Goal: Find specific page/section: Find specific page/section

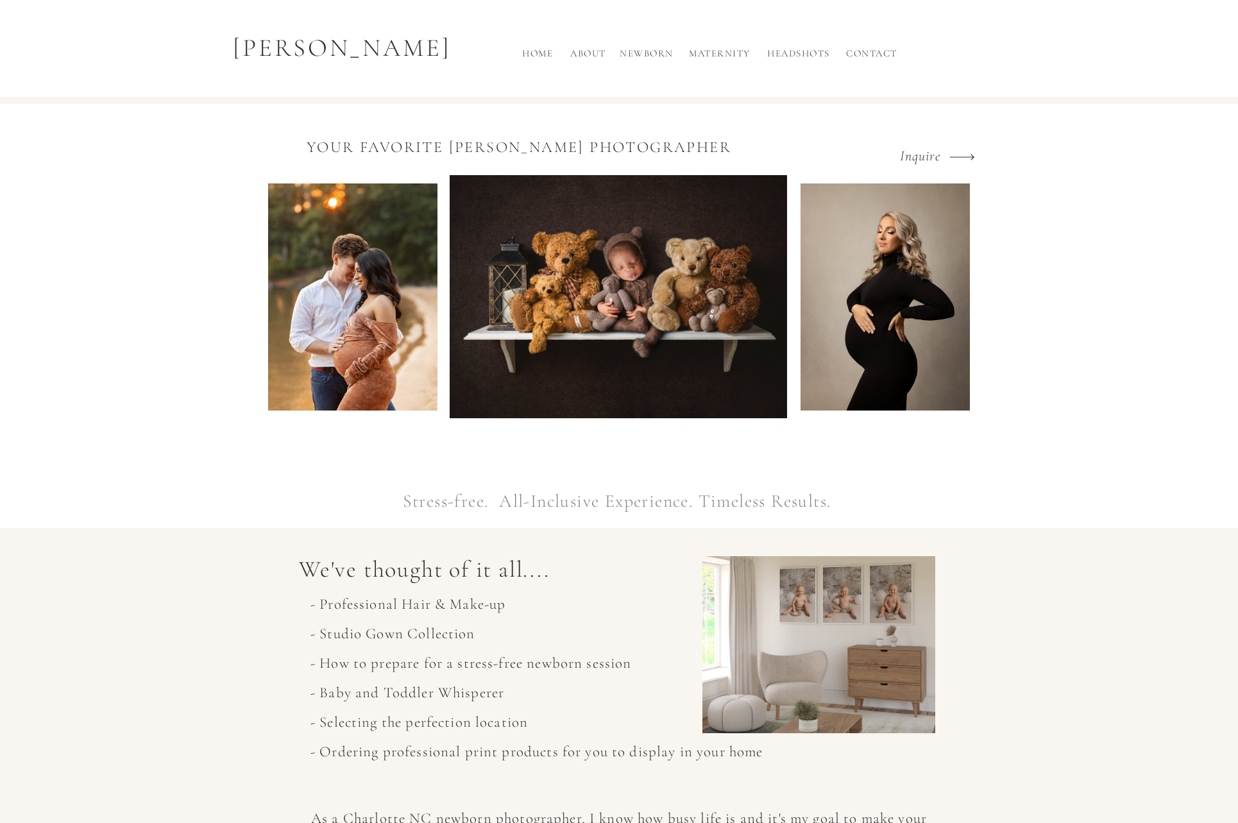
click at [596, 57] on h2 "About" at bounding box center [588, 56] width 42 height 21
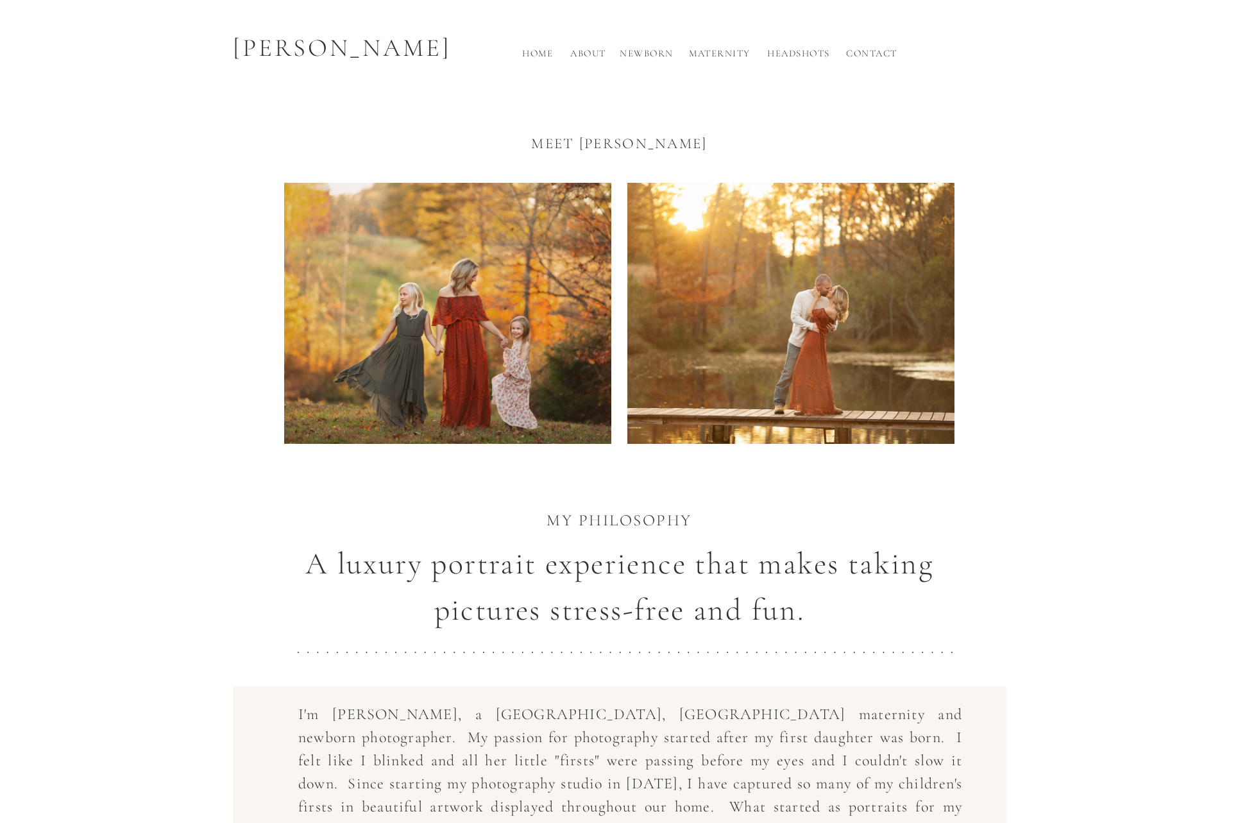
click at [630, 50] on h2 "Newborn" at bounding box center [647, 56] width 58 height 21
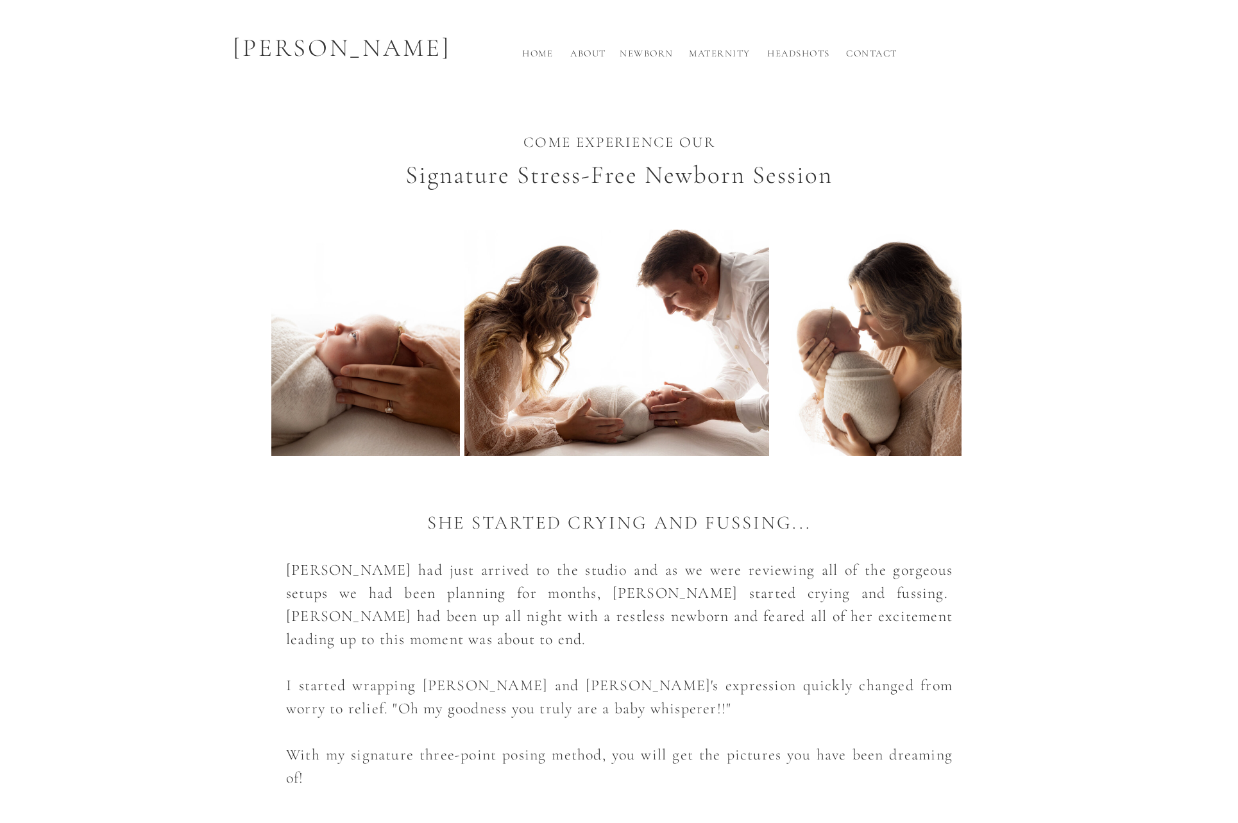
click at [590, 55] on h2 "About" at bounding box center [588, 56] width 42 height 21
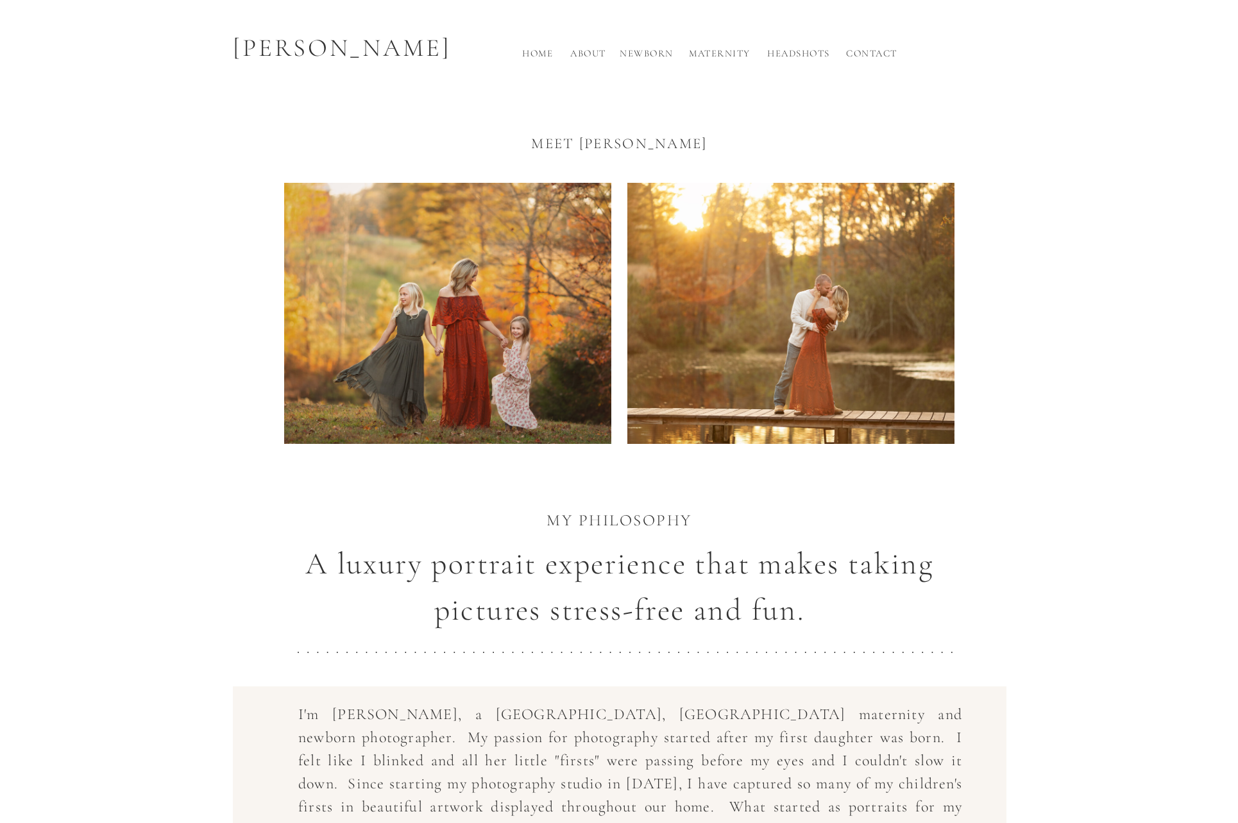
click at [878, 53] on h2 "Contact" at bounding box center [872, 56] width 58 height 21
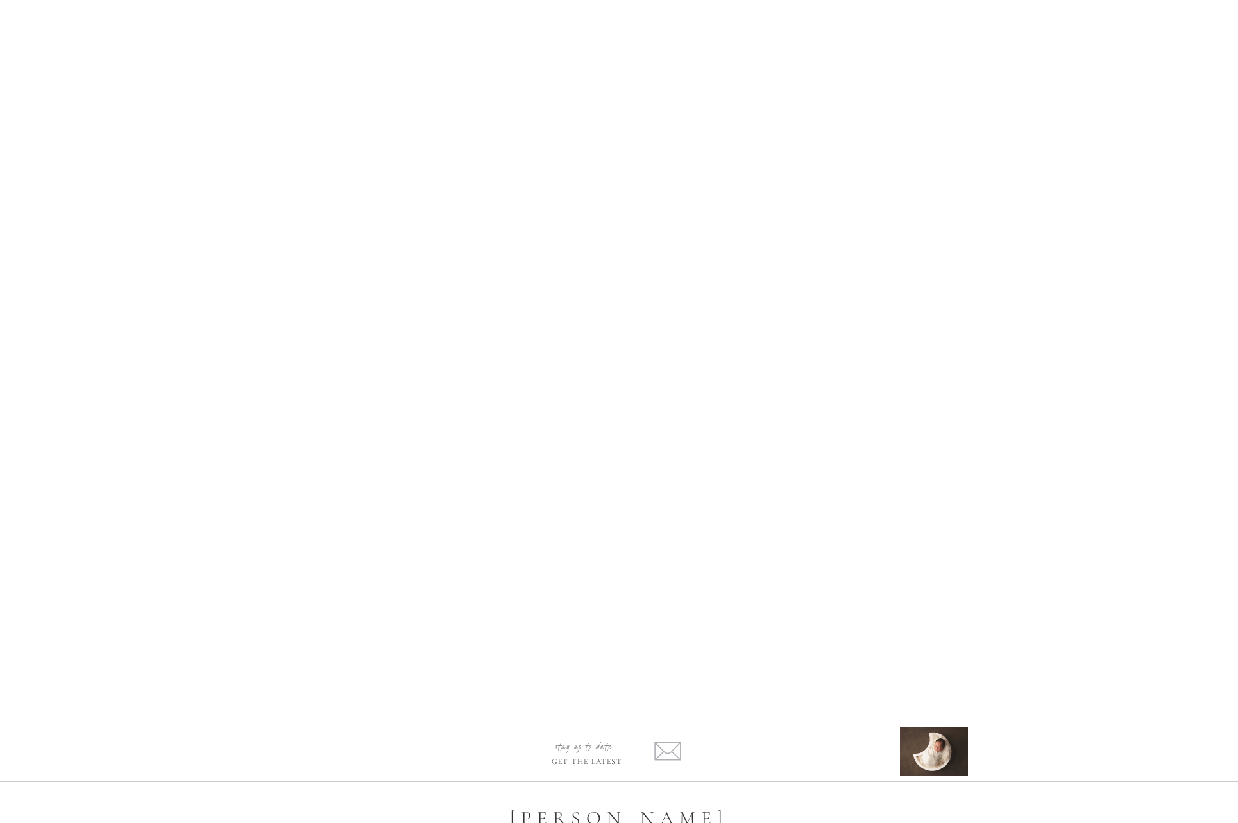
scroll to position [866, 0]
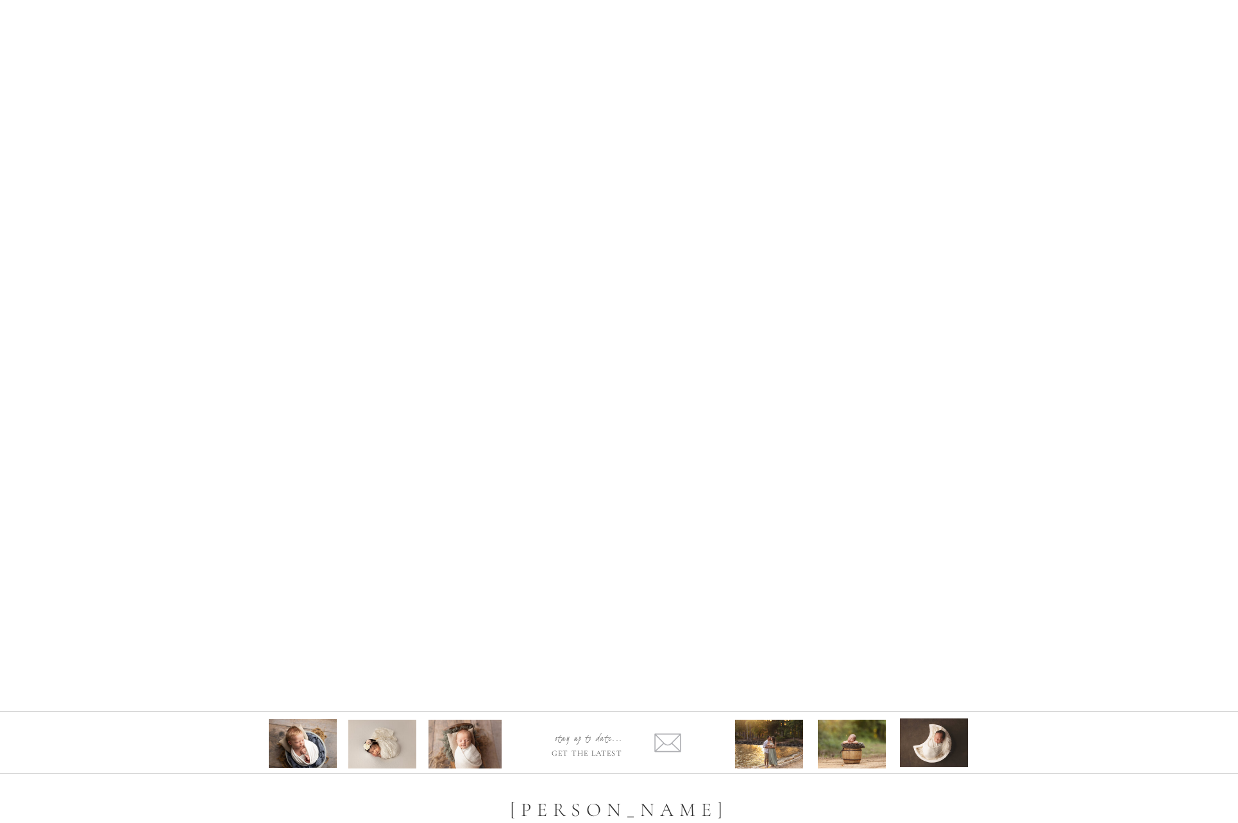
click at [664, 747] on icon at bounding box center [668, 742] width 45 height 33
click at [672, 746] on icon at bounding box center [668, 742] width 45 height 33
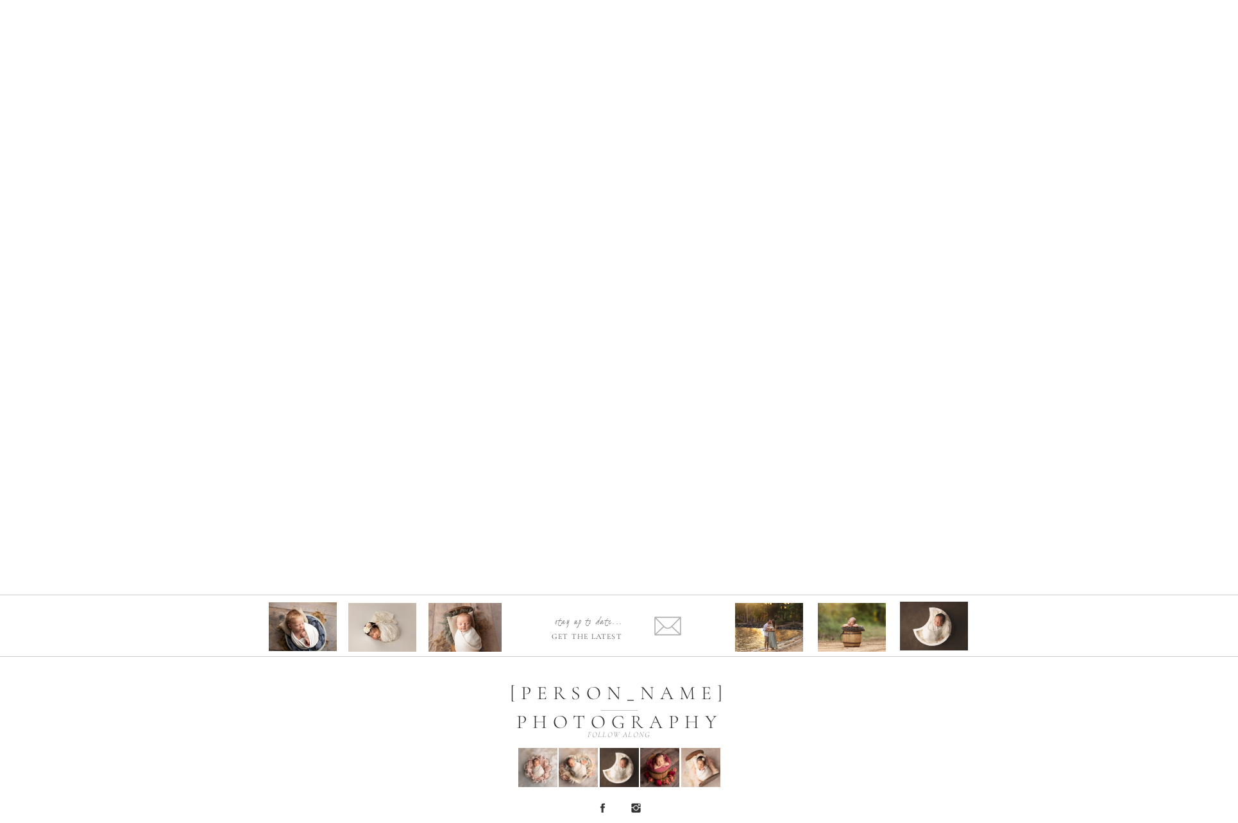
scroll to position [1000, 0]
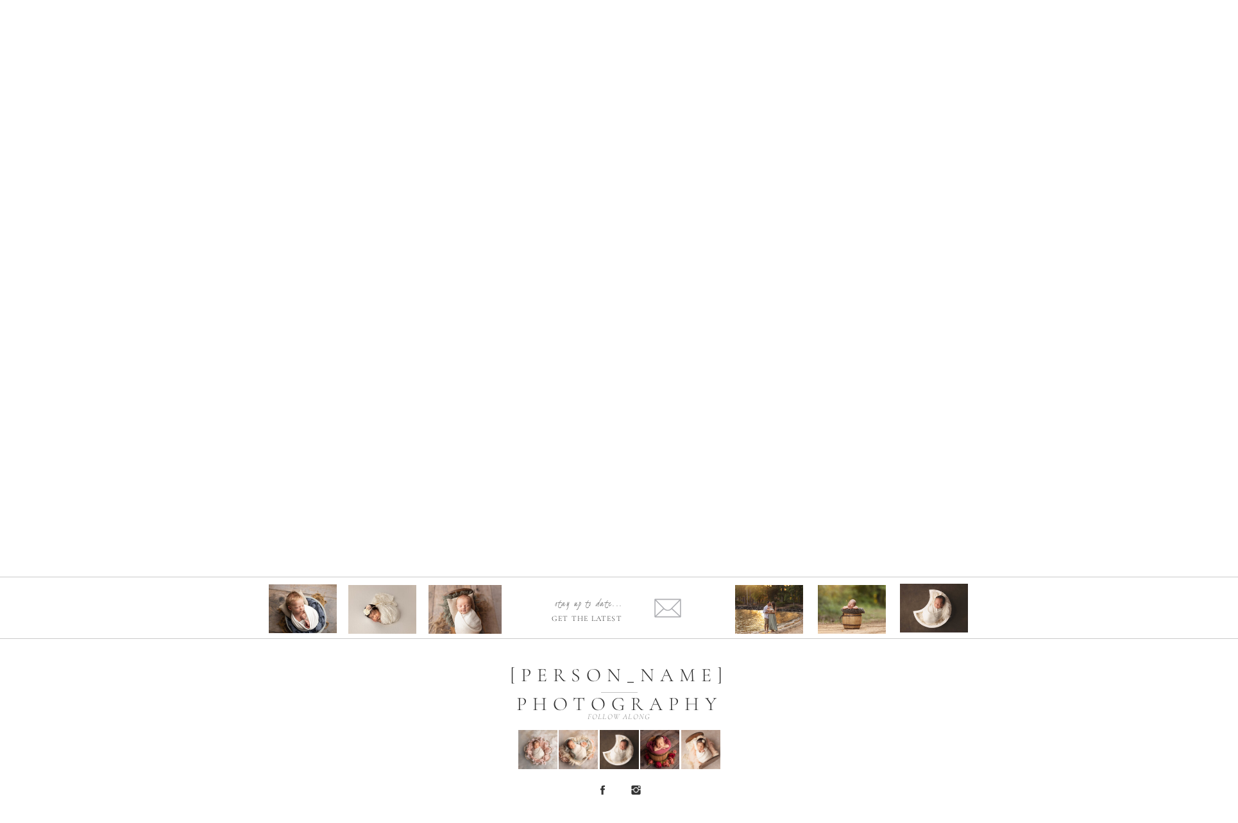
click at [663, 610] on icon at bounding box center [668, 608] width 45 height 33
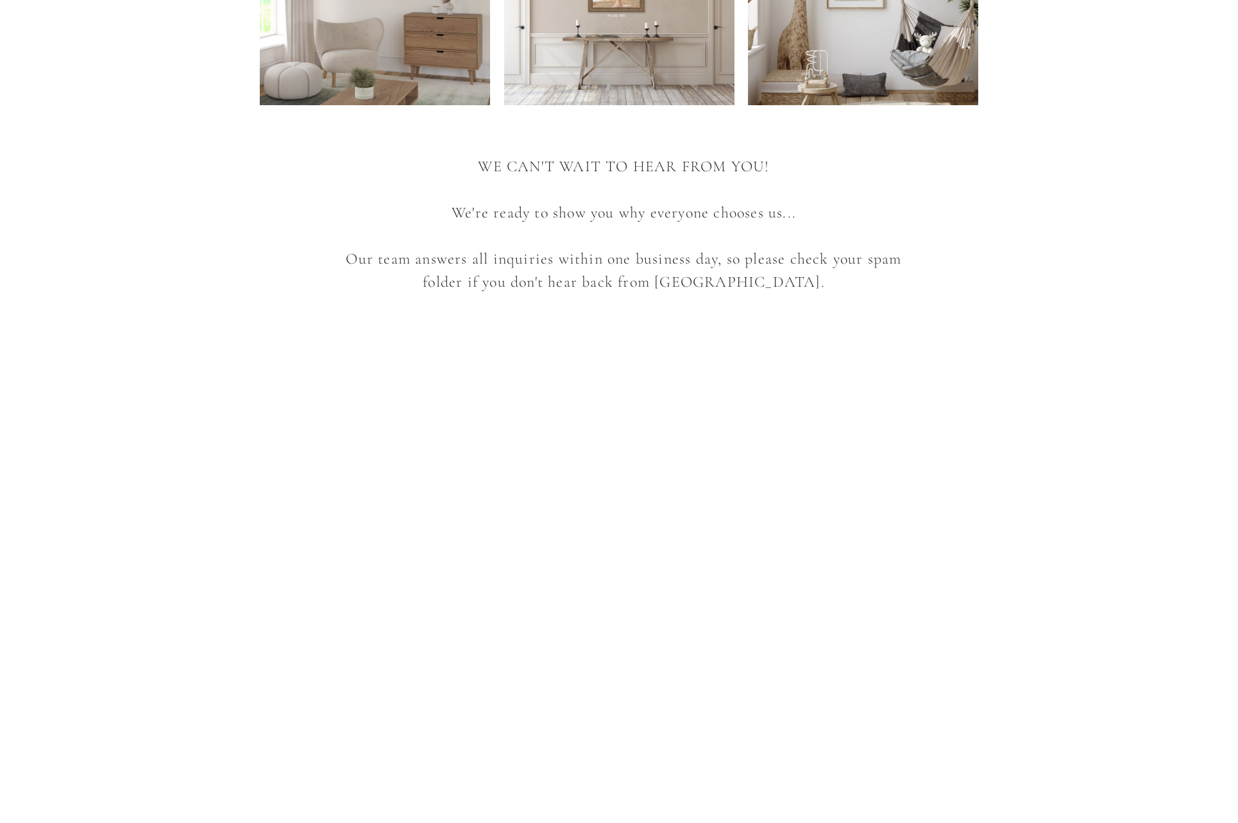
scroll to position [227, 0]
